Goal: Task Accomplishment & Management: Manage account settings

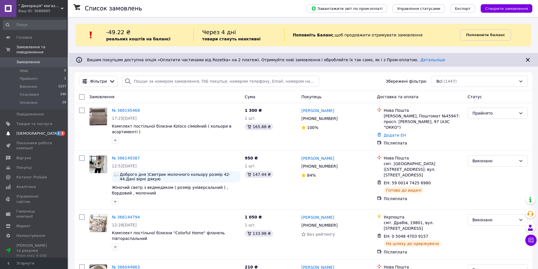
click at [33, 131] on span "[DEMOGRAPHIC_DATA]" at bounding box center [37, 133] width 42 height 5
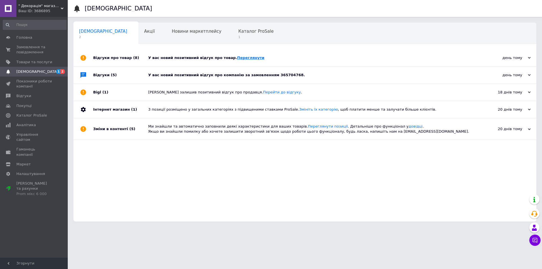
click at [237, 59] on link "Переглянути" at bounding box center [250, 58] width 27 height 4
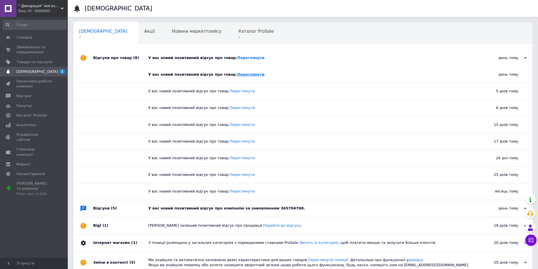
click at [239, 76] on link "Переглянути" at bounding box center [250, 74] width 27 height 4
click at [202, 210] on div "У вас новий позитивний відгук про компанію за замовленням 365704768." at bounding box center [309, 208] width 322 height 5
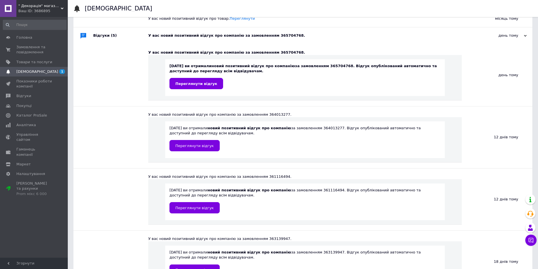
scroll to position [171, 0]
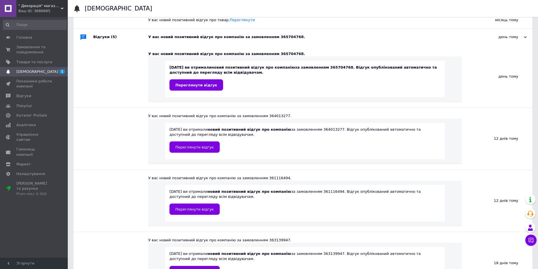
click at [29, 70] on span "[DEMOGRAPHIC_DATA]" at bounding box center [37, 71] width 42 height 5
click at [29, 74] on span "[DEMOGRAPHIC_DATA]" at bounding box center [37, 71] width 42 height 5
click at [28, 60] on span "Товари та послуги" at bounding box center [34, 62] width 36 height 5
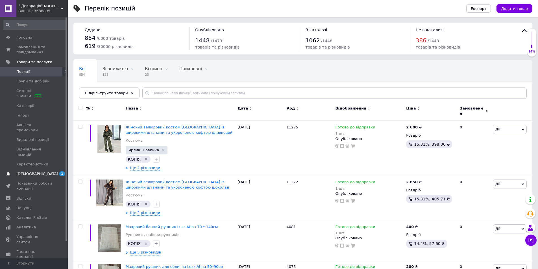
click at [29, 171] on span "[DEMOGRAPHIC_DATA]" at bounding box center [37, 173] width 42 height 5
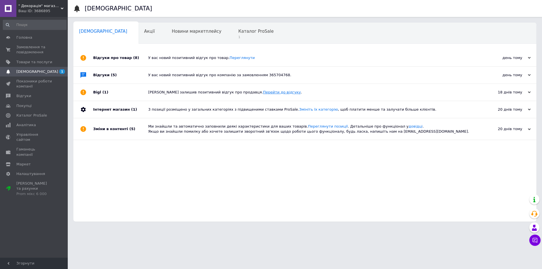
click at [263, 90] on link "Перейти до відгуку" at bounding box center [282, 92] width 38 height 4
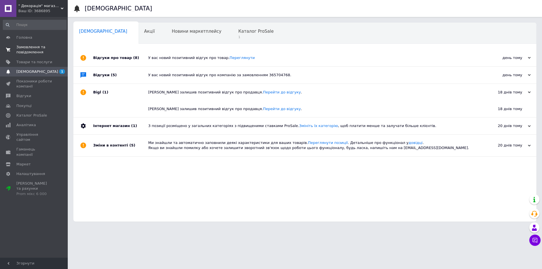
click at [36, 50] on span "Замовлення та повідомлення" at bounding box center [34, 50] width 36 height 10
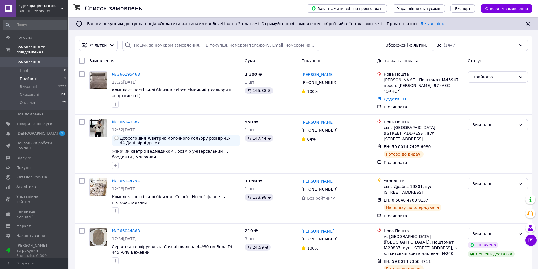
click at [34, 76] on span "Прийняті" at bounding box center [29, 78] width 18 height 5
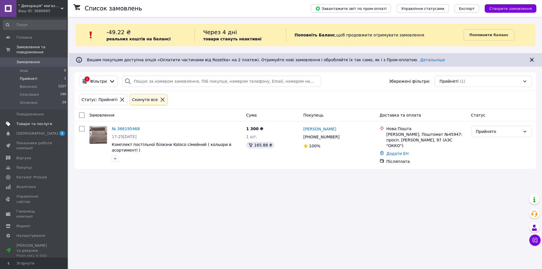
click at [38, 121] on span "Товари та послуги" at bounding box center [34, 123] width 36 height 5
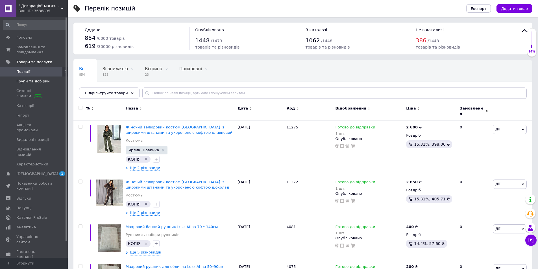
click at [37, 80] on span "Групи та добірки" at bounding box center [32, 81] width 33 height 5
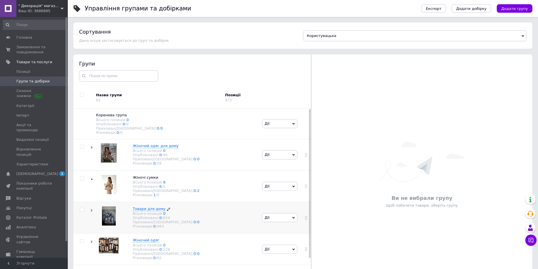
click at [154, 216] on div "Всього позицій: 0" at bounding box center [166, 214] width 67 height 4
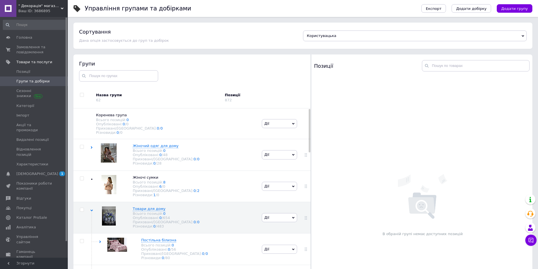
click at [311, 143] on div at bounding box center [311, 175] width 0 height 241
click at [153, 242] on span "Постільна білизна" at bounding box center [158, 240] width 35 height 4
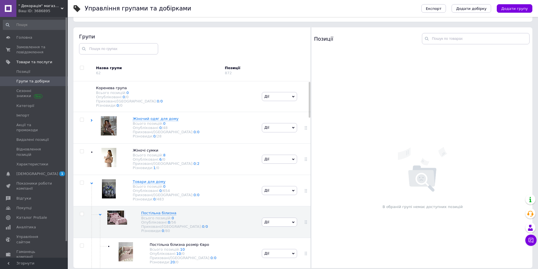
scroll to position [32, 0]
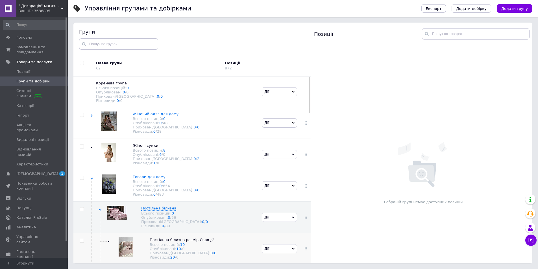
click at [186, 242] on span "Постільна білизна розмір Євро" at bounding box center [179, 240] width 59 height 4
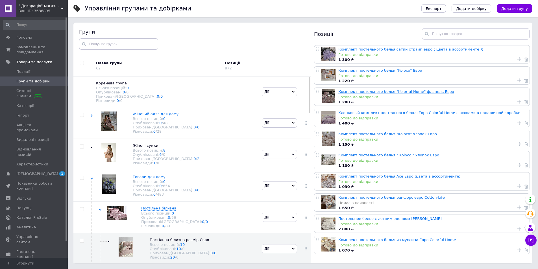
click at [400, 91] on link "Комплект постельного белья "Kolorful Home" фланель Евро" at bounding box center [396, 92] width 116 height 4
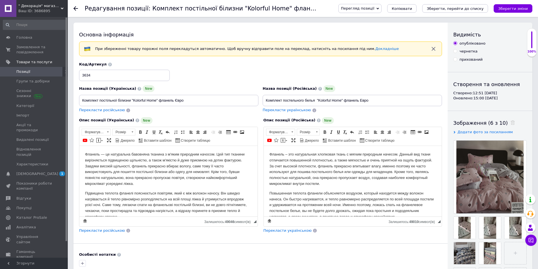
click at [75, 8] on icon at bounding box center [75, 8] width 5 height 5
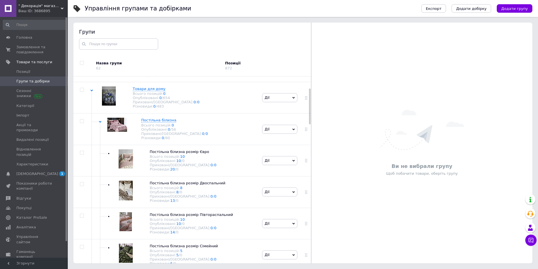
scroll to position [90, 0]
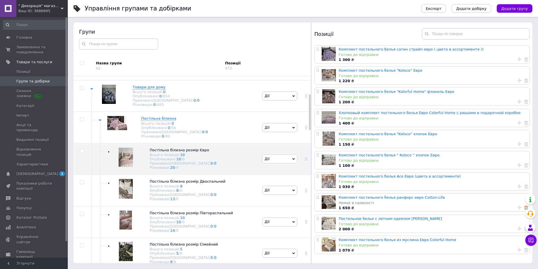
click at [524, 209] on icon at bounding box center [526, 208] width 4 height 4
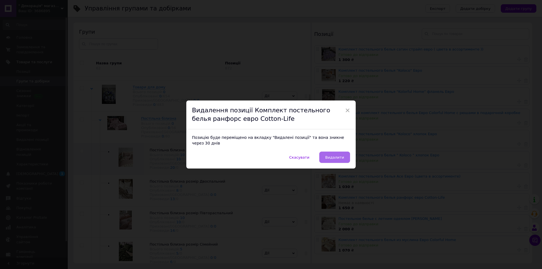
click at [332, 156] on span "Видалити" at bounding box center [334, 157] width 19 height 4
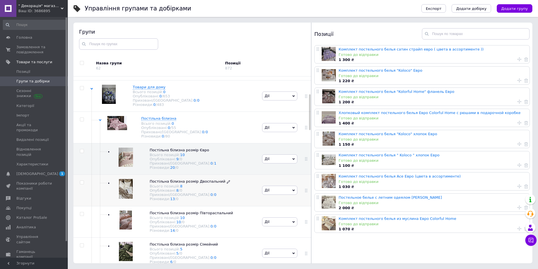
click at [184, 184] on span "Постільна білизна розмір Двоспальний" at bounding box center [188, 181] width 76 height 4
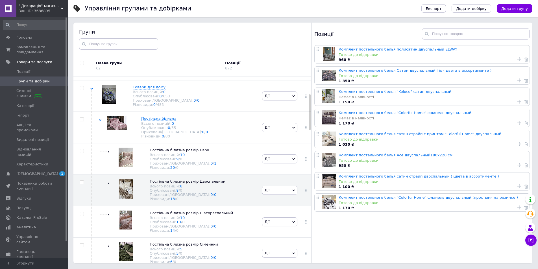
click at [404, 198] on link "Комплект постельного белья "Colorful Home" фланель двуспальный (простыня на рез…" at bounding box center [428, 197] width 179 height 4
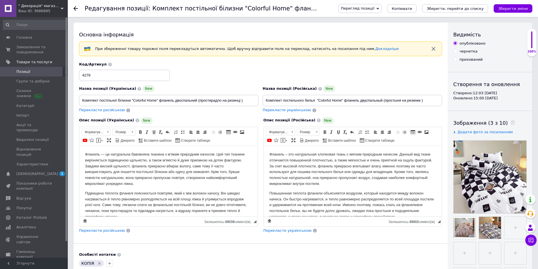
click at [77, 7] on icon at bounding box center [75, 8] width 5 height 5
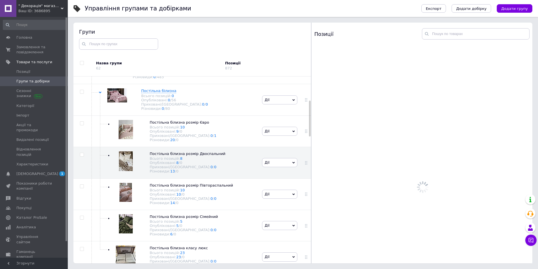
scroll to position [123, 0]
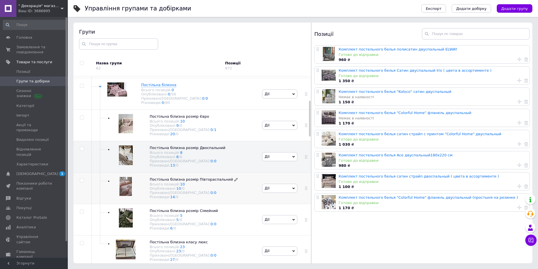
click at [199, 182] on span "Постільна білизна розмір Півтораспальний" at bounding box center [191, 179] width 83 height 4
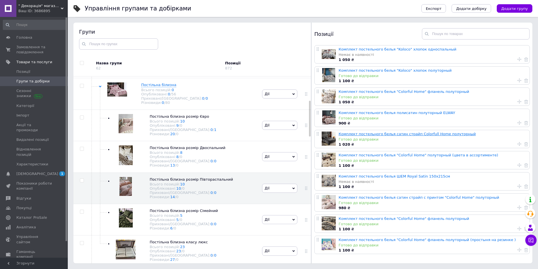
click at [398, 135] on link "Комплект постельного белья сатин страйп Colorfull Home полуторный" at bounding box center [407, 134] width 137 height 4
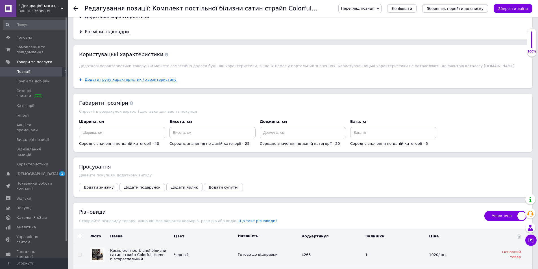
scroll to position [604, 0]
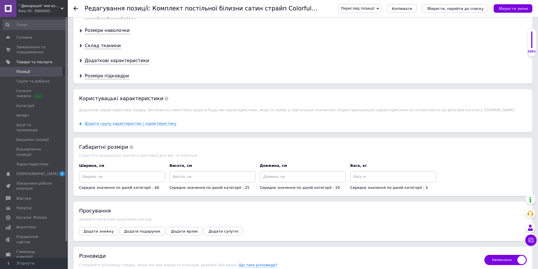
click at [75, 7] on icon at bounding box center [75, 8] width 5 height 5
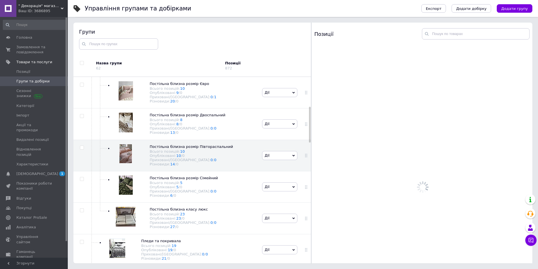
scroll to position [157, 0]
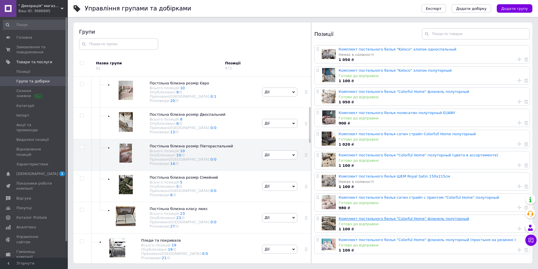
click at [440, 219] on link "Комплект постельного белья "Colorful Home" фланель полуторный" at bounding box center [404, 219] width 131 height 4
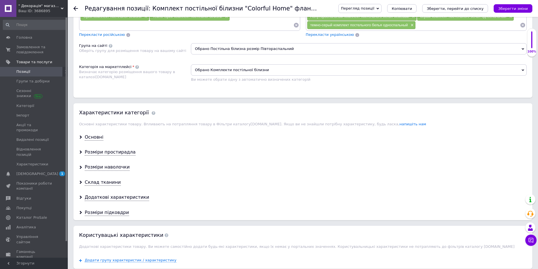
scroll to position [421, 0]
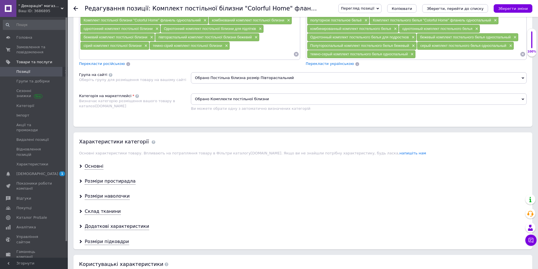
click at [74, 8] on use at bounding box center [75, 8] width 5 height 5
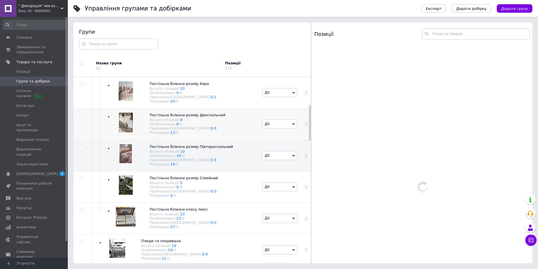
scroll to position [157, 0]
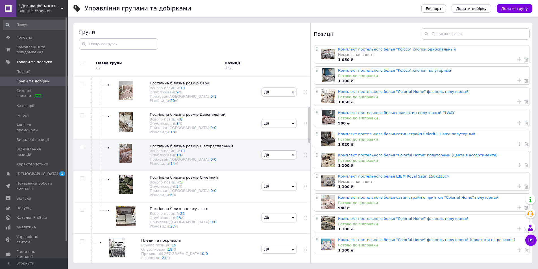
drag, startPoint x: 311, startPoint y: 134, endPoint x: 310, endPoint y: 175, distance: 41.5
click at [310, 175] on div at bounding box center [310, 143] width 0 height 241
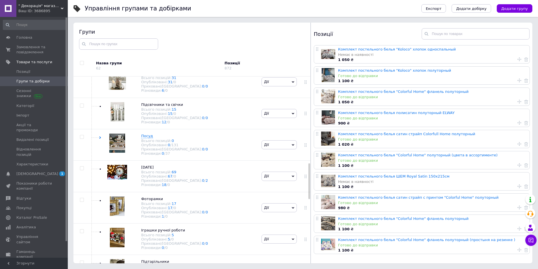
scroll to position [478, 0]
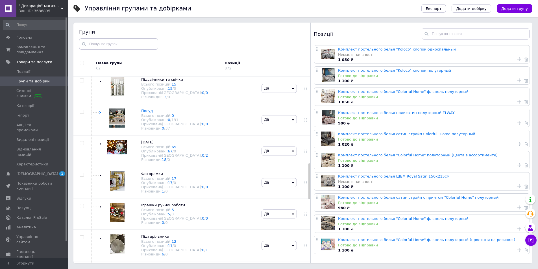
drag, startPoint x: 309, startPoint y: 126, endPoint x: 316, endPoint y: 188, distance: 62.0
click at [316, 188] on div "Групи Назва групи 62 Позиції 872 [PERSON_NAME] група Всього позицій: 0 Опубліко…" at bounding box center [302, 143] width 459 height 241
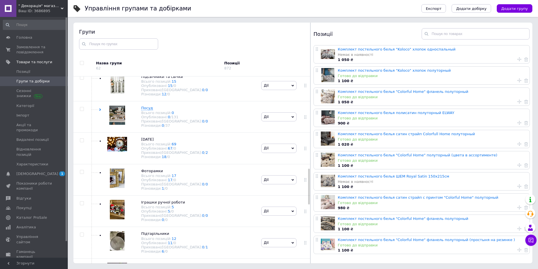
click at [310, 175] on div at bounding box center [310, 143] width 0 height 241
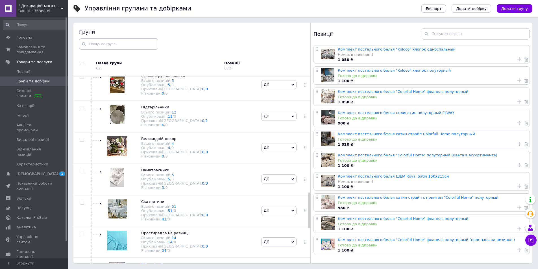
scroll to position [608, 0]
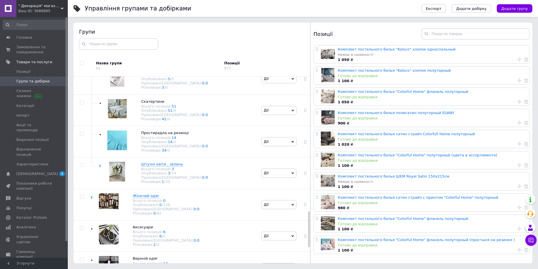
drag, startPoint x: 308, startPoint y: 178, endPoint x: 313, endPoint y: 226, distance: 48.3
click at [313, 226] on div "Групи Назва групи 62 Позиції 872 [PERSON_NAME] група Всього позицій: 0 Опубліко…" at bounding box center [302, 143] width 459 height 241
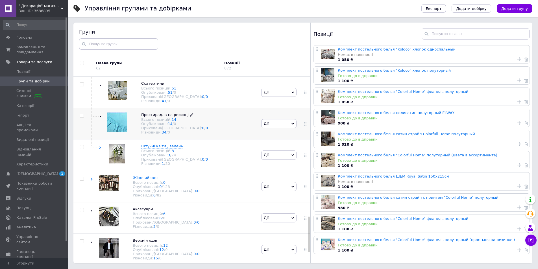
click at [163, 117] on span "Простирадла на резинці" at bounding box center [164, 115] width 47 height 4
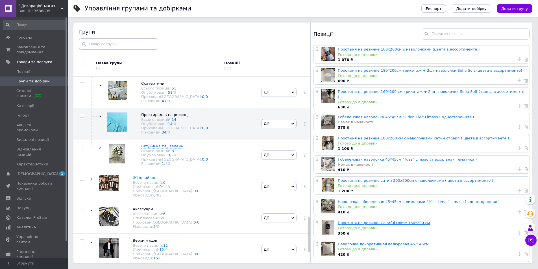
click at [386, 221] on link "Простыня на резинке Colorful Home 160*200 см" at bounding box center [384, 223] width 92 height 4
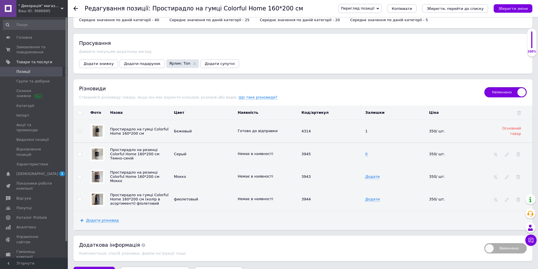
scroll to position [677, 0]
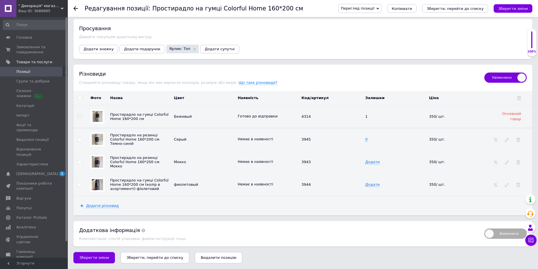
click at [77, 7] on icon at bounding box center [75, 8] width 5 height 5
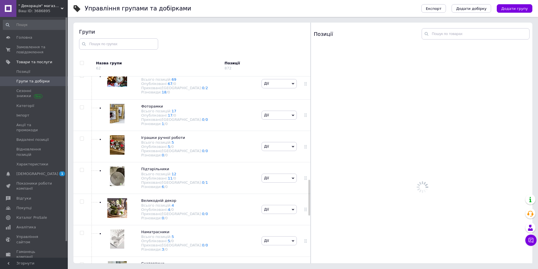
scroll to position [558, 0]
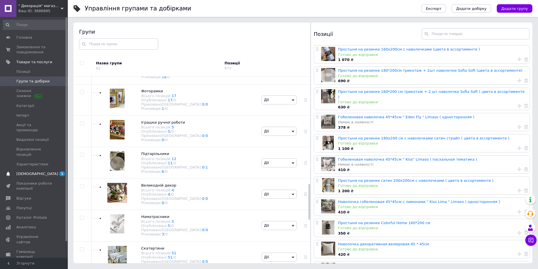
click at [45, 171] on span "[DEMOGRAPHIC_DATA]" at bounding box center [34, 173] width 36 height 5
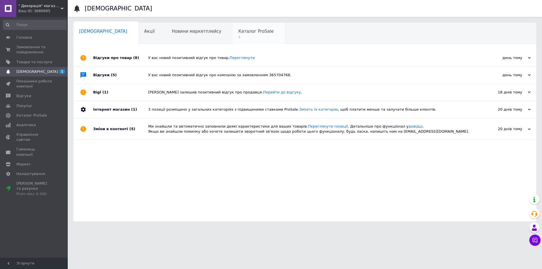
click at [238, 30] on span "Каталог ProSale" at bounding box center [255, 31] width 35 height 5
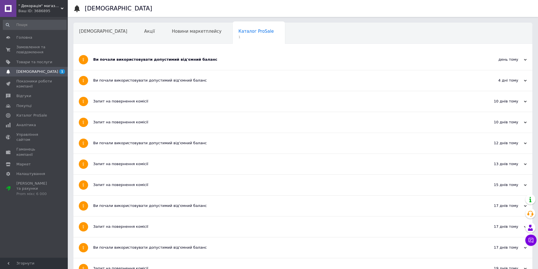
click at [174, 61] on div "Ви почали використовувати допустимий від'ємний баланс" at bounding box center [281, 59] width 377 height 5
